Goal: Task Accomplishment & Management: Manage account settings

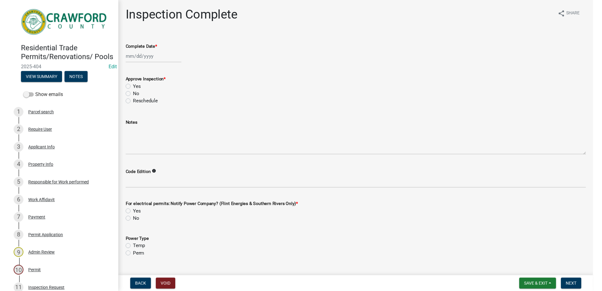
scroll to position [32, 0]
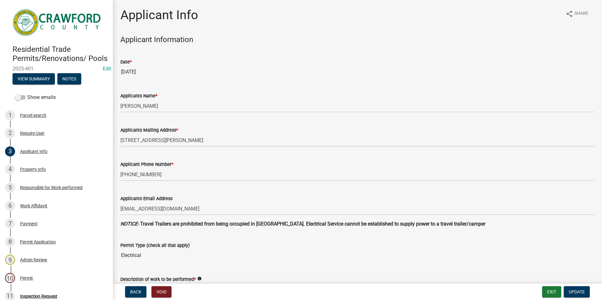
select select "9109ffdd-0fb5-42df-a5b6-3689c48fd073"
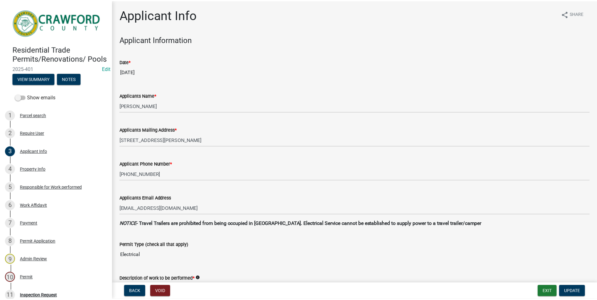
scroll to position [107, 0]
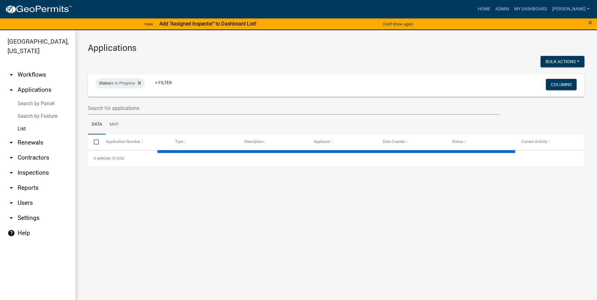
select select "3: 100"
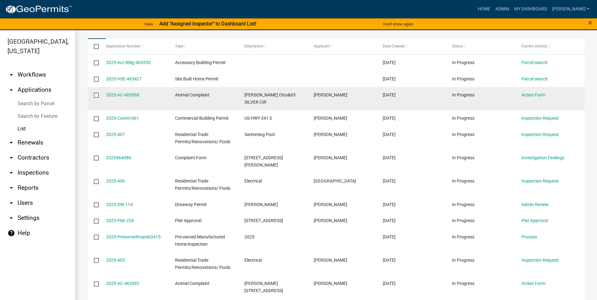
scroll to position [107, 0]
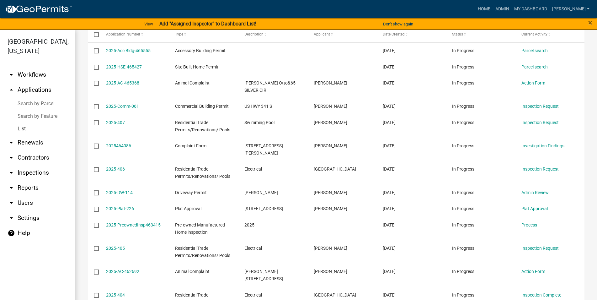
click at [40, 172] on link "arrow_drop_down Inspections" at bounding box center [37, 172] width 75 height 15
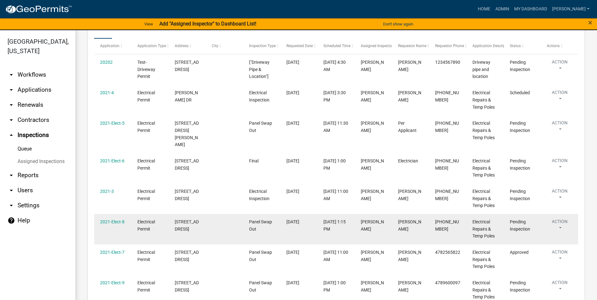
scroll to position [72, 0]
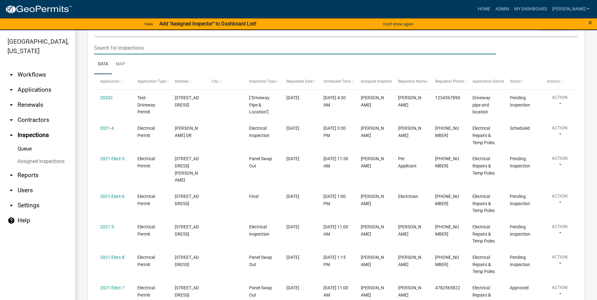
click at [115, 53] on input "text" at bounding box center [295, 47] width 402 height 13
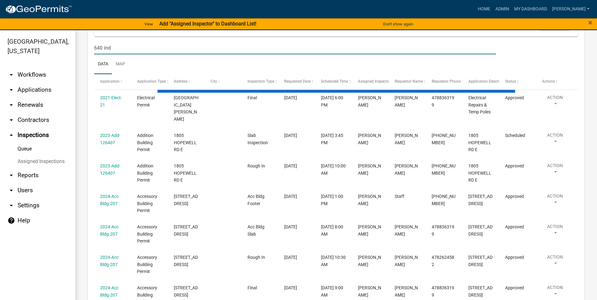
scroll to position [0, 0]
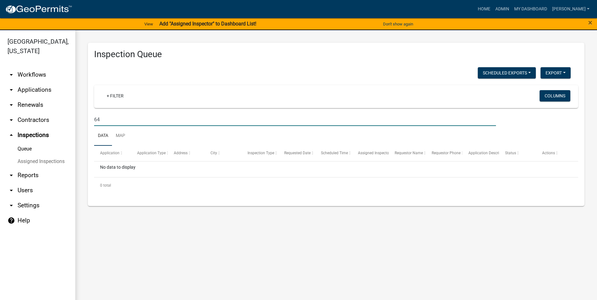
type input "6"
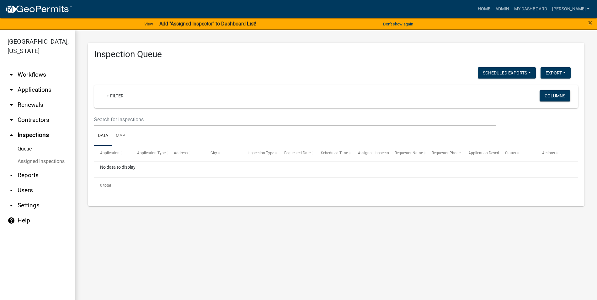
click at [24, 89] on link "arrow_drop_down Applications" at bounding box center [37, 89] width 75 height 15
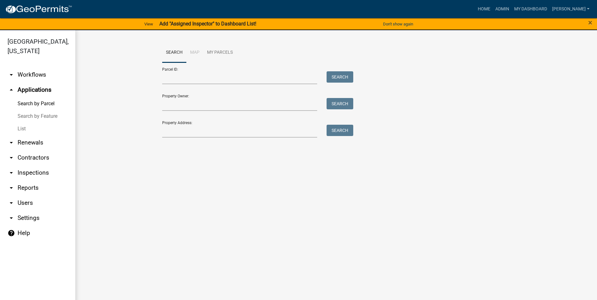
click at [26, 125] on link "List" at bounding box center [37, 128] width 75 height 13
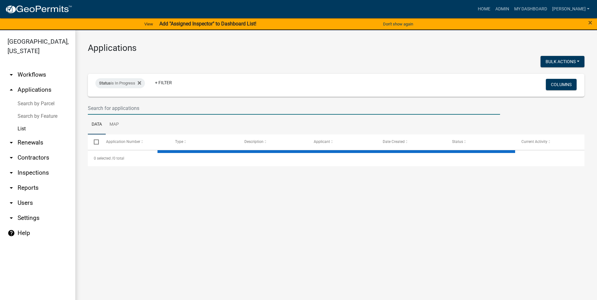
click at [128, 106] on input "text" at bounding box center [294, 108] width 412 height 13
select select "3: 100"
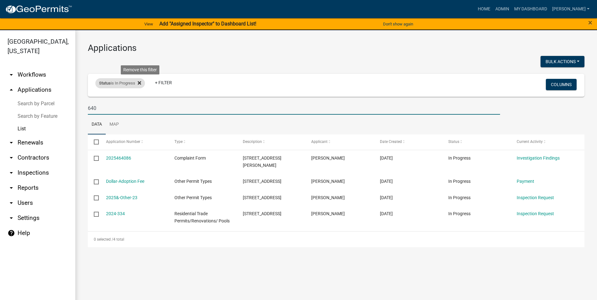
type input "640"
click at [141, 82] on icon at bounding box center [139, 82] width 3 height 3
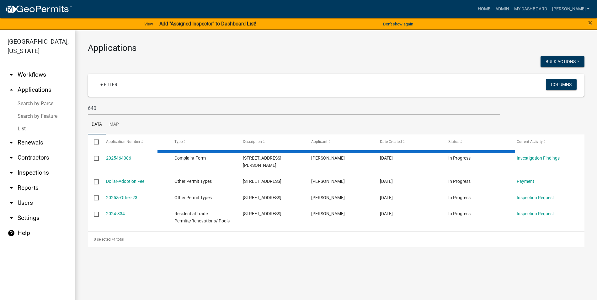
select select "3: 100"
